Goal: Task Accomplishment & Management: Manage account settings

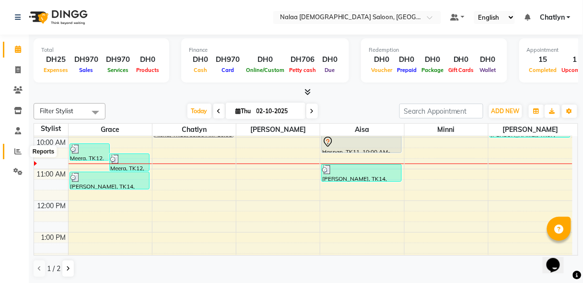
click at [18, 154] on icon at bounding box center [17, 151] width 7 height 7
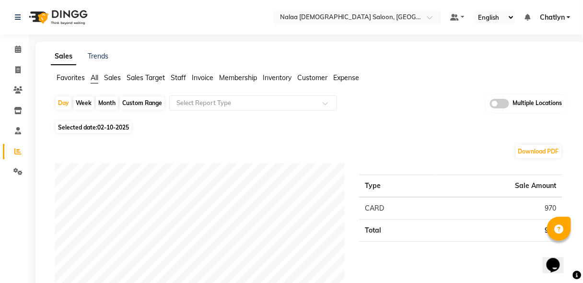
click at [181, 81] on span "Staff" at bounding box center [178, 77] width 15 height 9
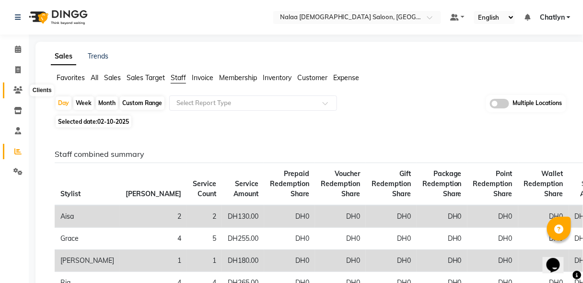
click at [18, 93] on icon at bounding box center [17, 89] width 9 height 7
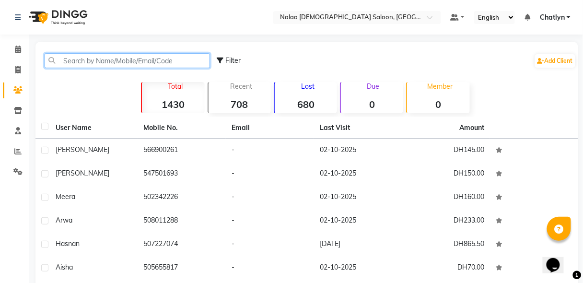
click at [130, 54] on input "text" at bounding box center [127, 60] width 165 height 15
click at [128, 61] on input "text" at bounding box center [127, 60] width 165 height 15
click at [131, 62] on input "text" at bounding box center [127, 60] width 165 height 15
click at [117, 58] on input "text" at bounding box center [127, 60] width 165 height 15
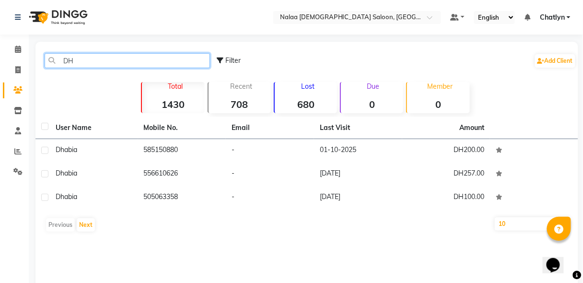
type input "D"
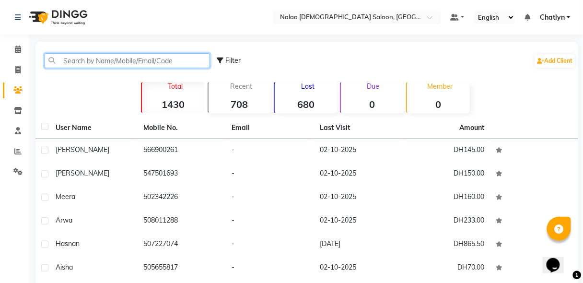
click at [100, 59] on input "text" at bounding box center [127, 60] width 165 height 15
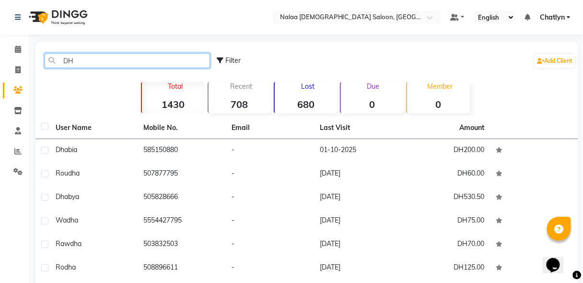
type input "D"
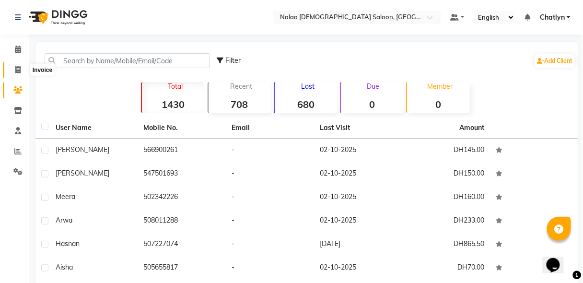
click at [18, 66] on icon at bounding box center [17, 69] width 5 height 7
select select "service"
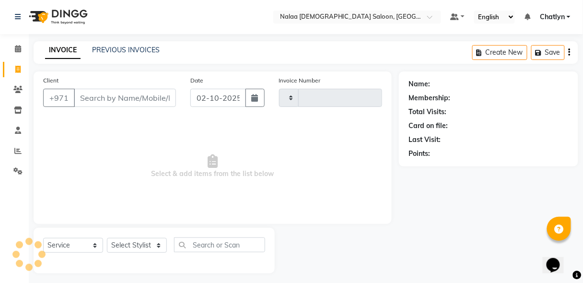
type input "1474"
select select "7528"
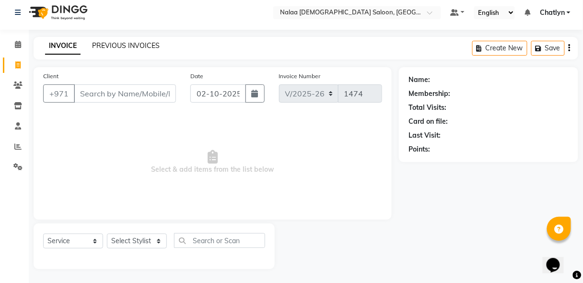
click at [104, 44] on link "PREVIOUS INVOICES" at bounding box center [126, 45] width 68 height 9
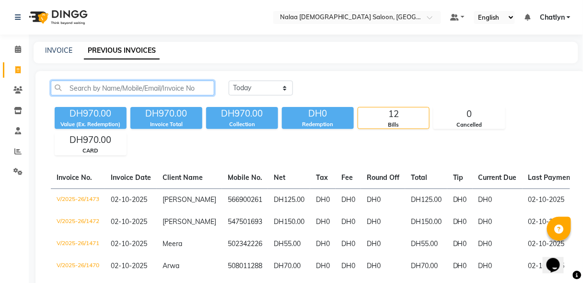
click at [94, 88] on input "text" at bounding box center [132, 88] width 163 height 15
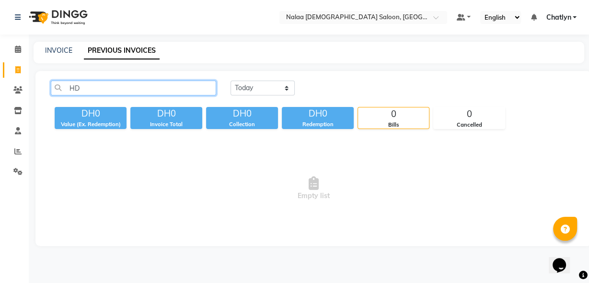
type input "H"
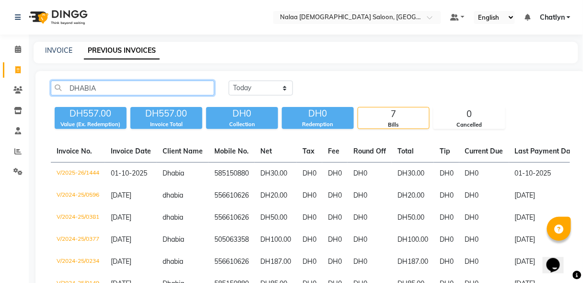
type input "DHABIA"
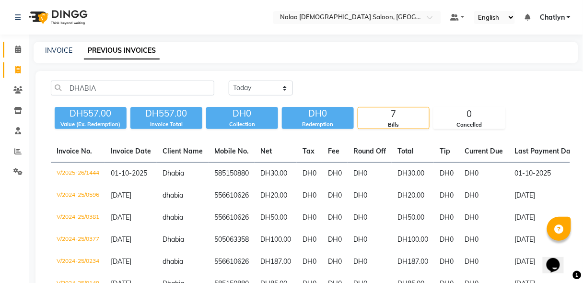
click at [18, 55] on link "Calendar" at bounding box center [14, 50] width 23 height 16
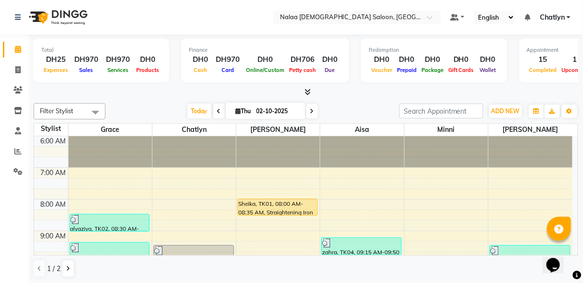
click at [569, 248] on div "Opens Chat This icon Opens the chat window." at bounding box center [557, 248] width 23 height 0
drag, startPoint x: 572, startPoint y: 247, endPoint x: 588, endPoint y: 236, distance: 19.3
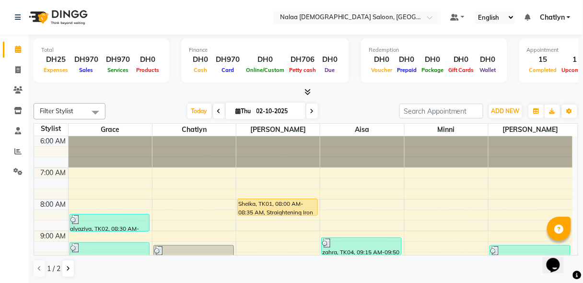
click at [573, 244] on html "Opens Chat This icon Opens the chat window." at bounding box center [557, 258] width 31 height 29
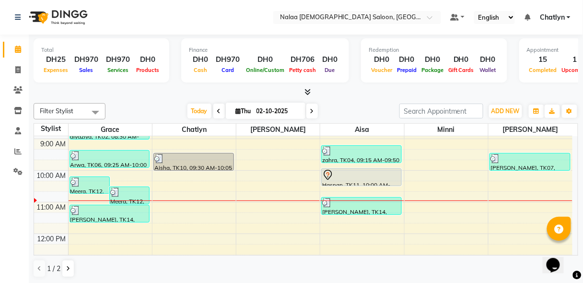
scroll to position [107, 0]
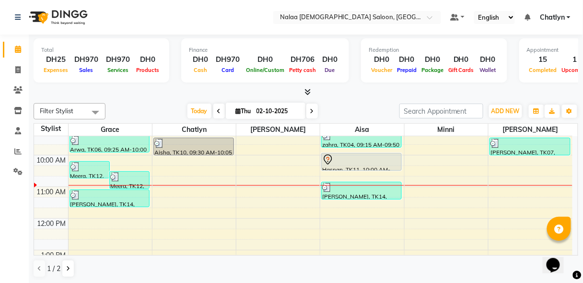
click at [377, 163] on div at bounding box center [361, 160] width 79 height 12
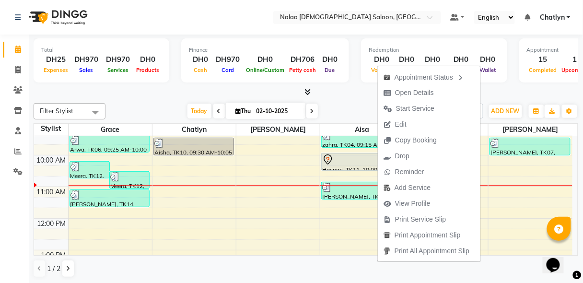
click at [434, 98] on span "Open Details" at bounding box center [409, 93] width 62 height 16
select select "7"
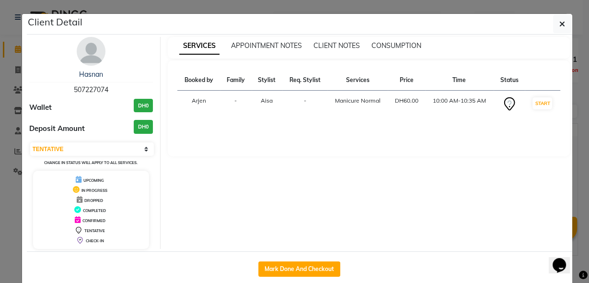
click at [274, 267] on button "Mark Done And Checkout" at bounding box center [299, 268] width 82 height 15
select select "service"
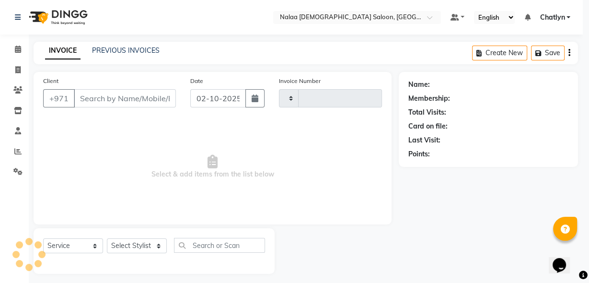
type input "1474"
select select "7528"
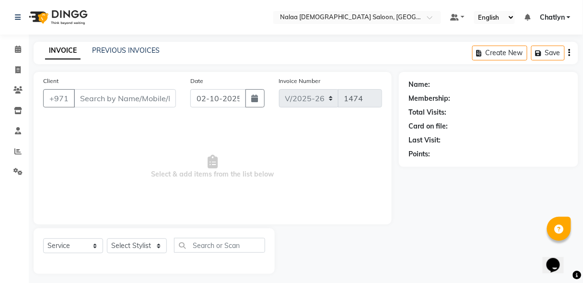
type input "507227074"
select select "91461"
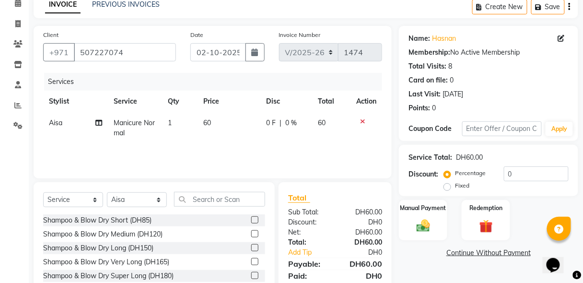
scroll to position [61, 0]
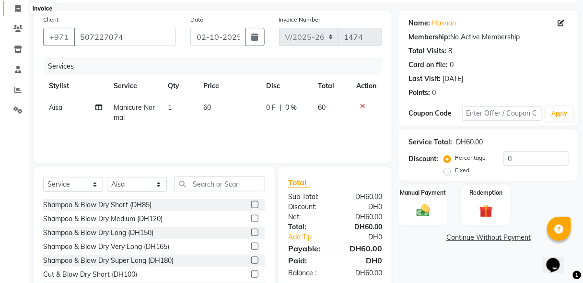
click at [20, 11] on icon at bounding box center [17, 8] width 5 height 7
select select "service"
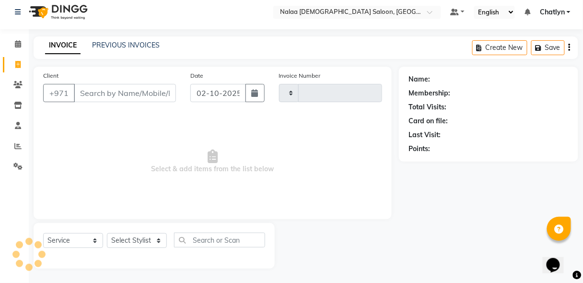
scroll to position [5, 0]
type input "1474"
select select "7528"
click at [94, 47] on link "PREVIOUS INVOICES" at bounding box center [126, 45] width 68 height 9
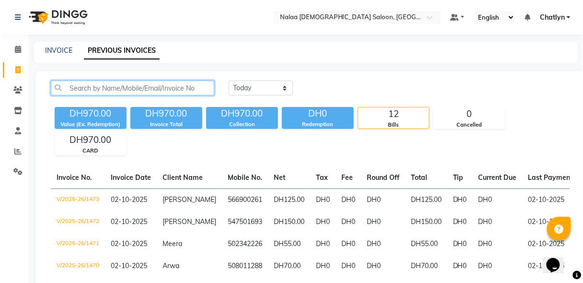
click at [94, 84] on input "text" at bounding box center [132, 88] width 163 height 15
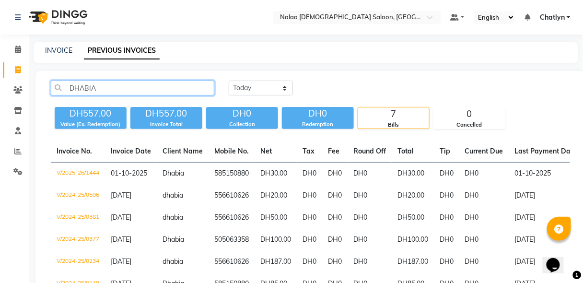
click at [138, 88] on input "DHABIA" at bounding box center [132, 88] width 163 height 15
type input "D"
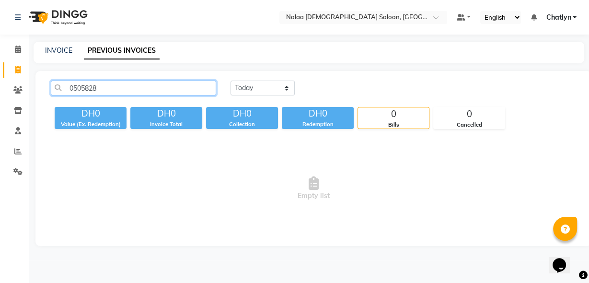
type input "0505828"
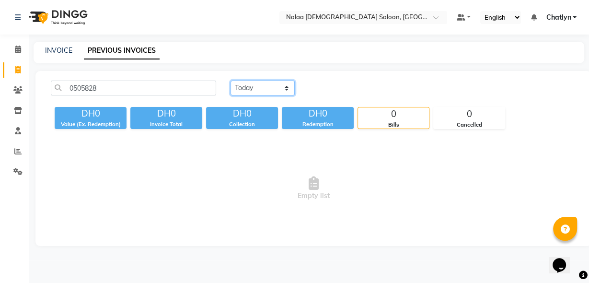
click at [290, 90] on select "[DATE] [DATE] Custom Range" at bounding box center [263, 88] width 64 height 15
select select "range"
click at [231, 81] on select "[DATE] [DATE] Custom Range" at bounding box center [263, 88] width 64 height 15
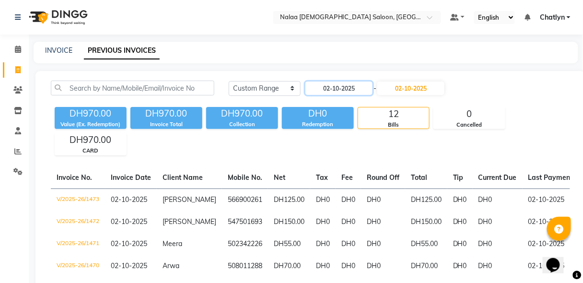
click at [324, 92] on input "02-10-2025" at bounding box center [338, 88] width 67 height 13
select select "10"
select select "2025"
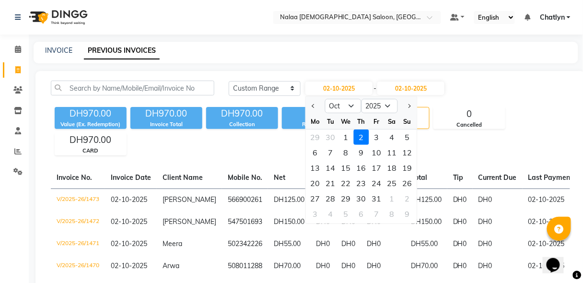
click at [315, 135] on div "29" at bounding box center [315, 136] width 15 height 15
type input "29-09-2025"
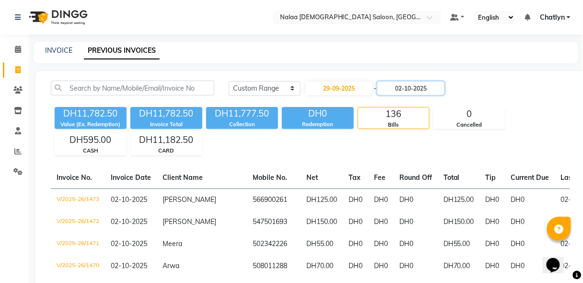
click at [411, 88] on input "02-10-2025" at bounding box center [410, 88] width 67 height 13
select select "10"
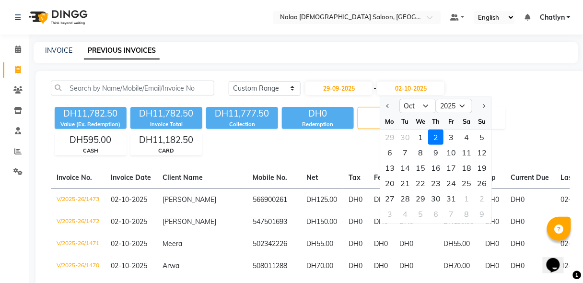
click at [434, 140] on div "2" at bounding box center [435, 136] width 15 height 15
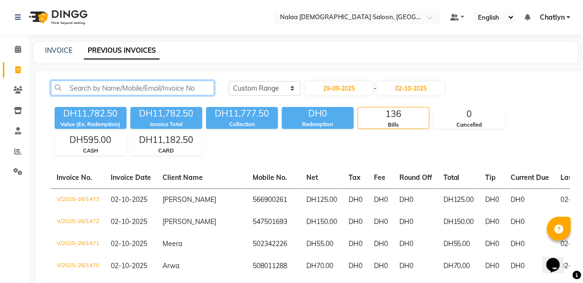
click at [123, 91] on input "text" at bounding box center [132, 88] width 163 height 15
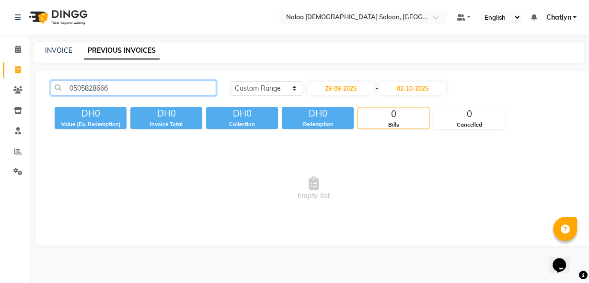
click at [182, 85] on input "0505828666" at bounding box center [133, 88] width 165 height 15
click at [72, 87] on input "0505828666" at bounding box center [133, 88] width 165 height 15
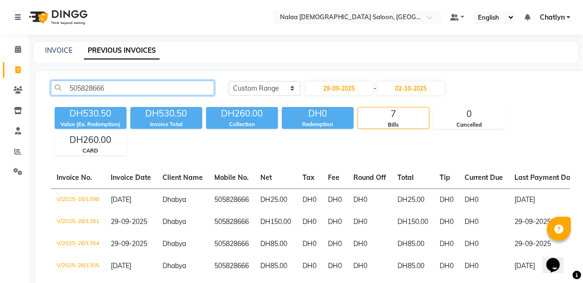
type input "505828666"
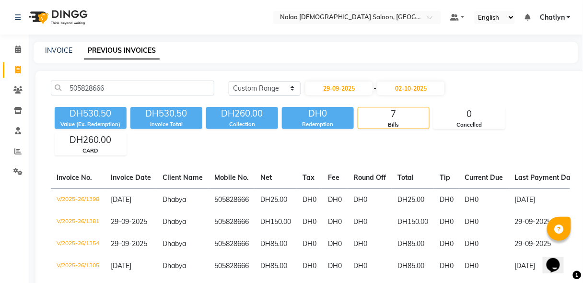
click at [121, 196] on span "[DATE]" at bounding box center [121, 199] width 21 height 9
